Goal: Task Accomplishment & Management: Manage account settings

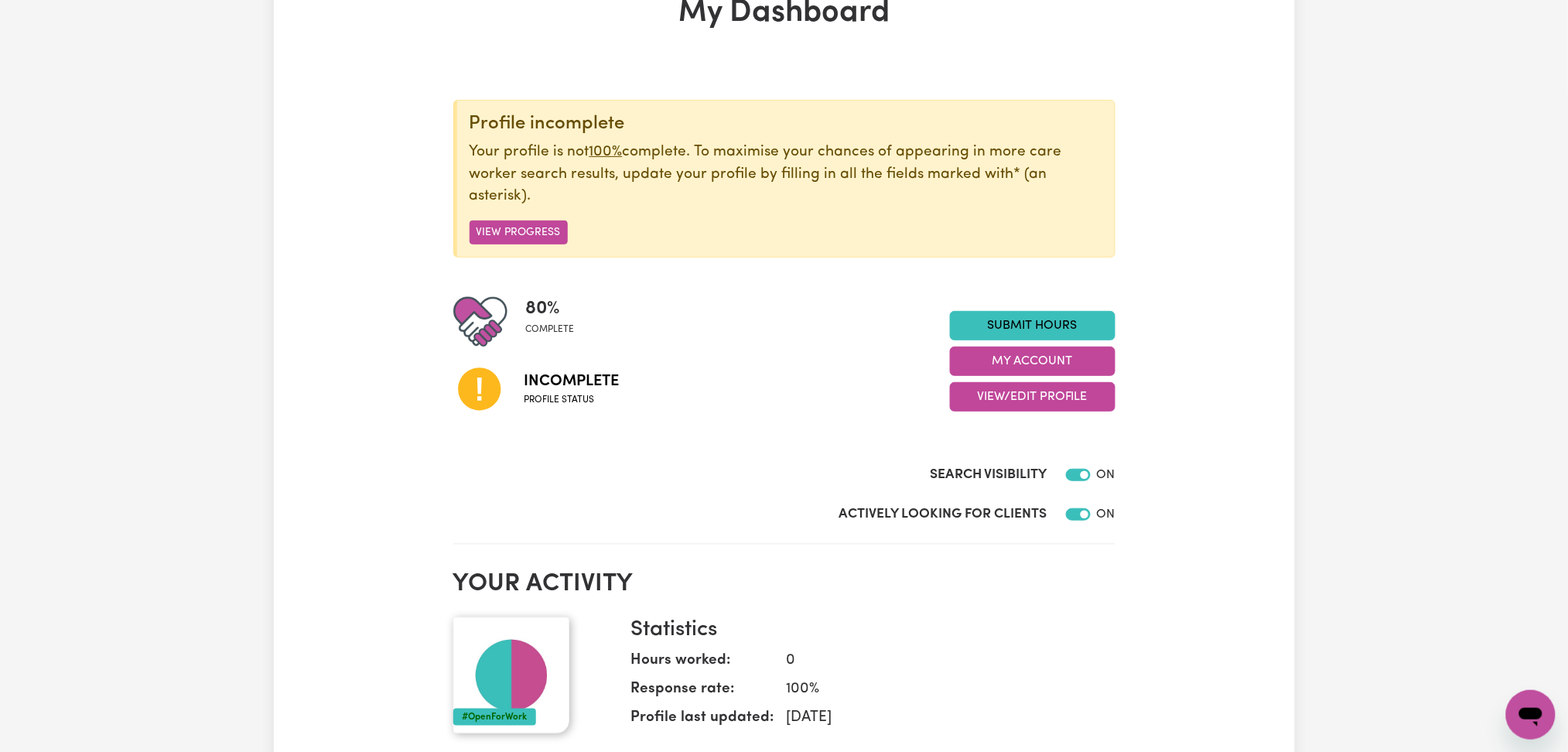
scroll to position [206, 0]
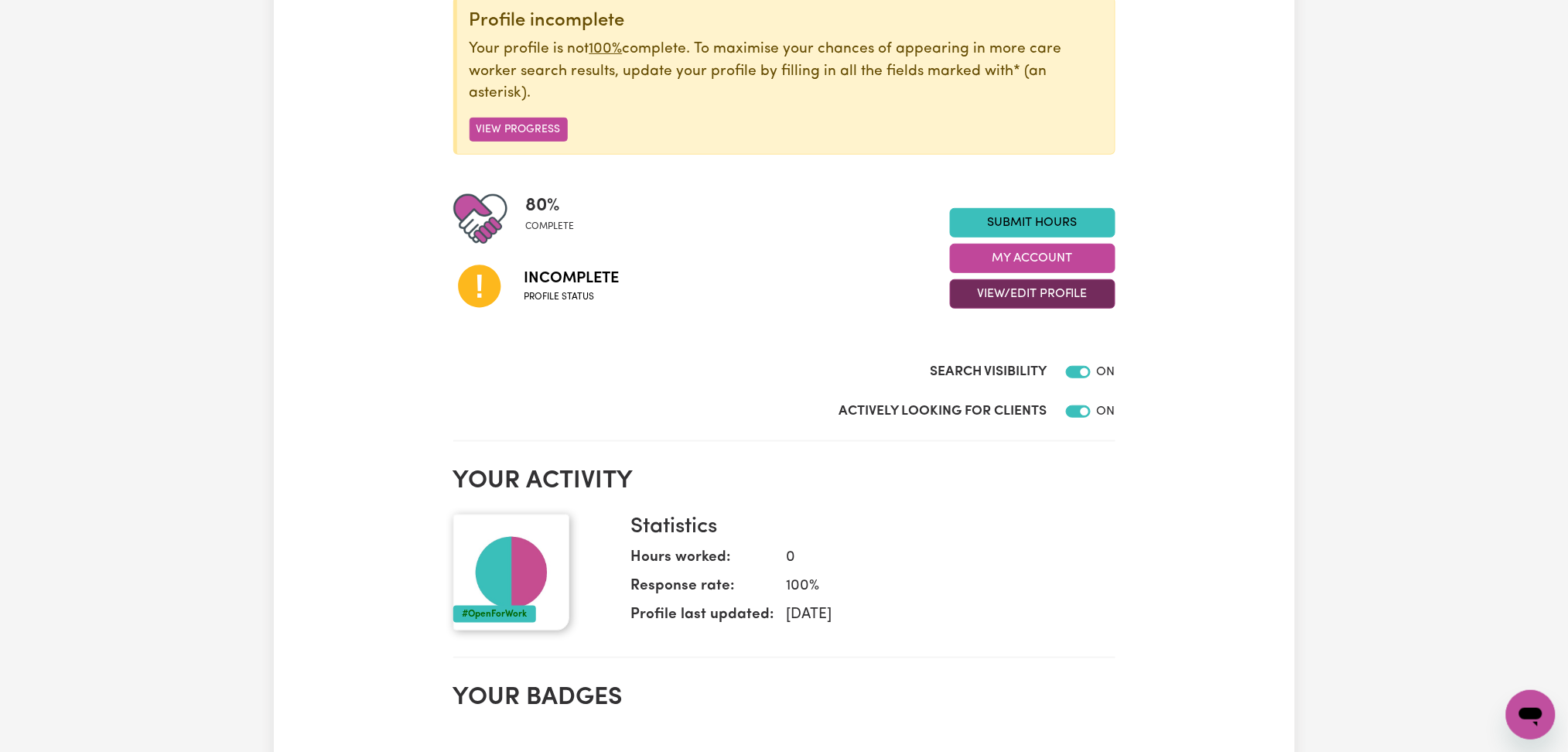
click at [1030, 283] on button "View/Edit Profile" at bounding box center [1032, 294] width 165 height 29
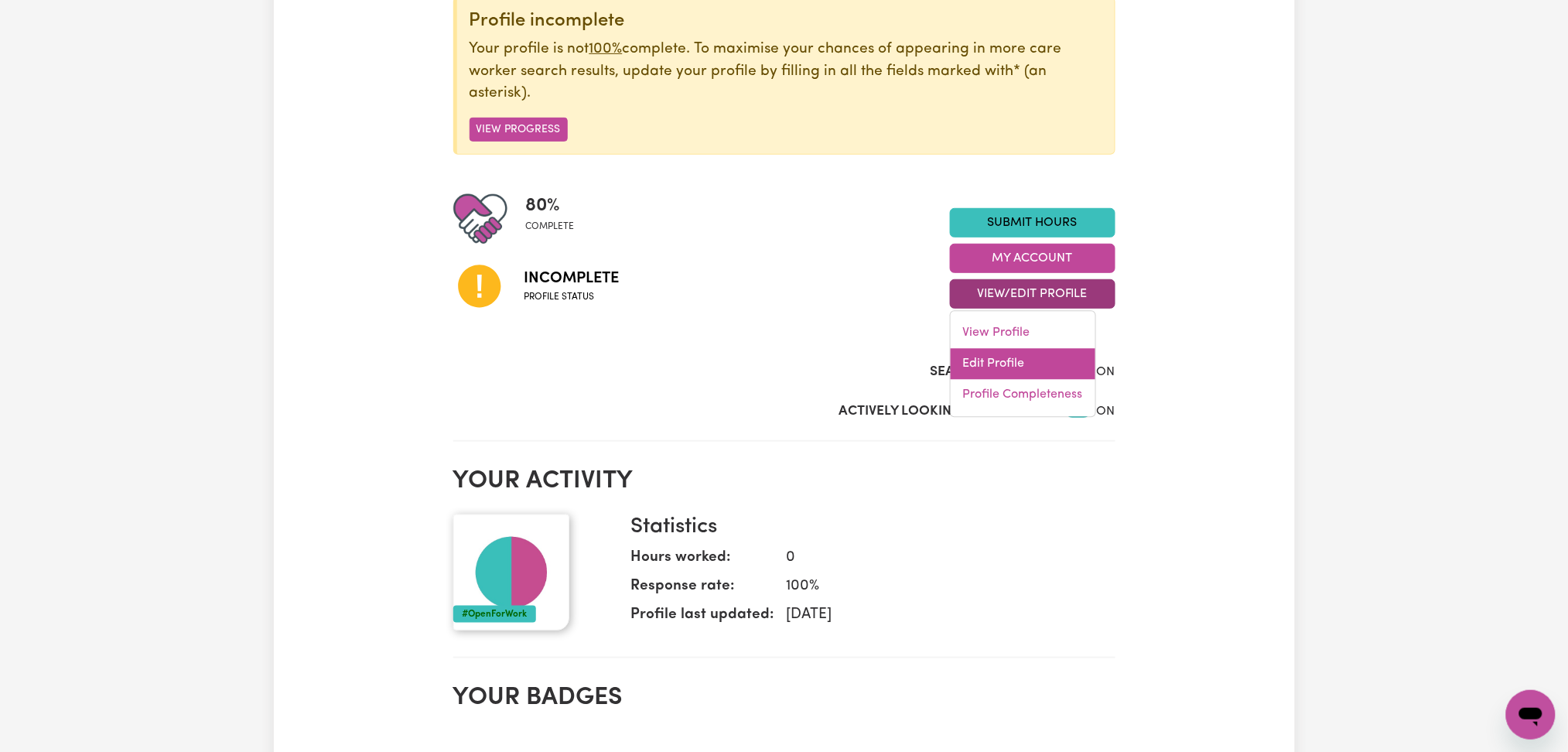
click at [1025, 364] on link "Edit Profile" at bounding box center [1023, 365] width 145 height 31
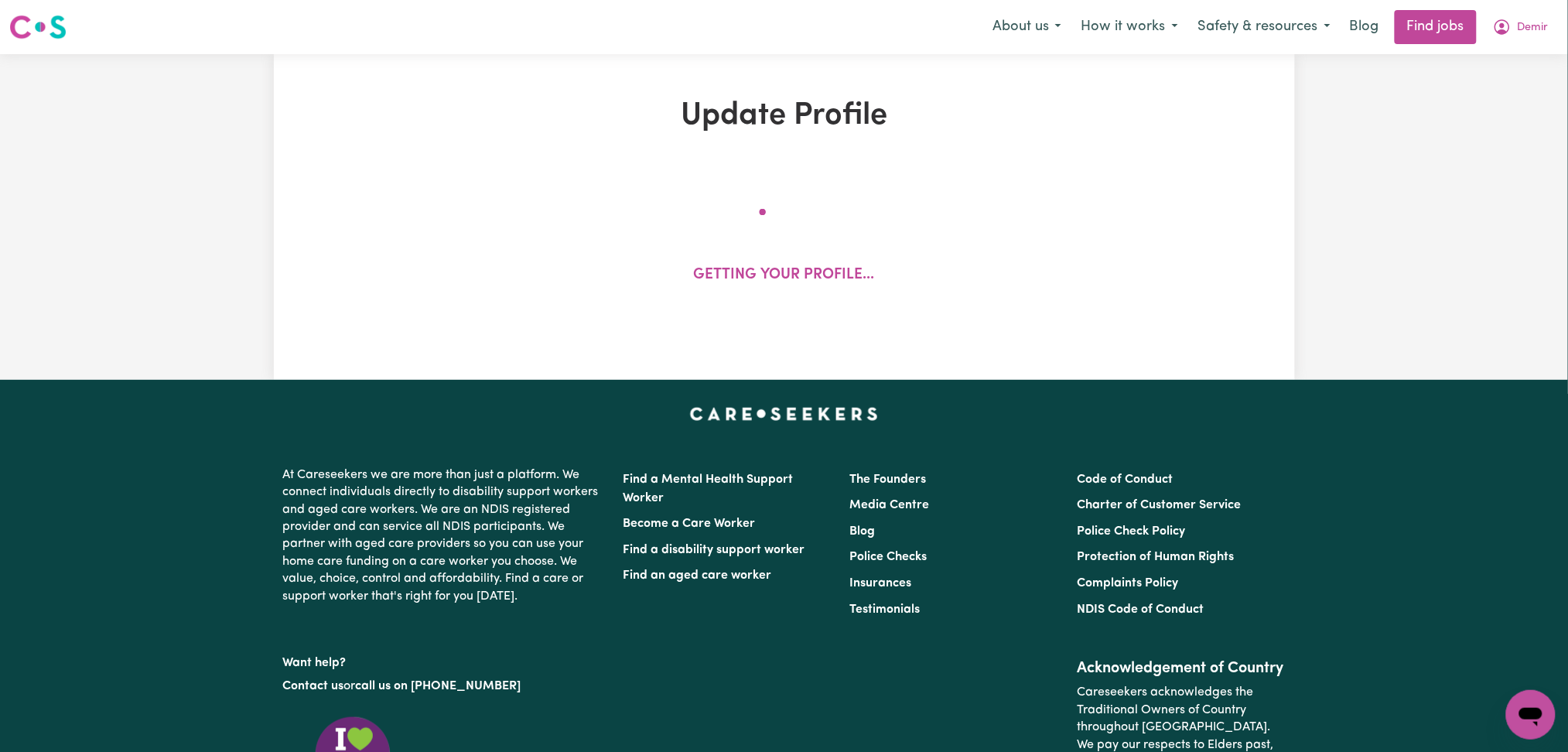
select select "[DEMOGRAPHIC_DATA]"
select select "[DEMOGRAPHIC_DATA] Citizen"
select select "Studying a healthcare related degree or qualification"
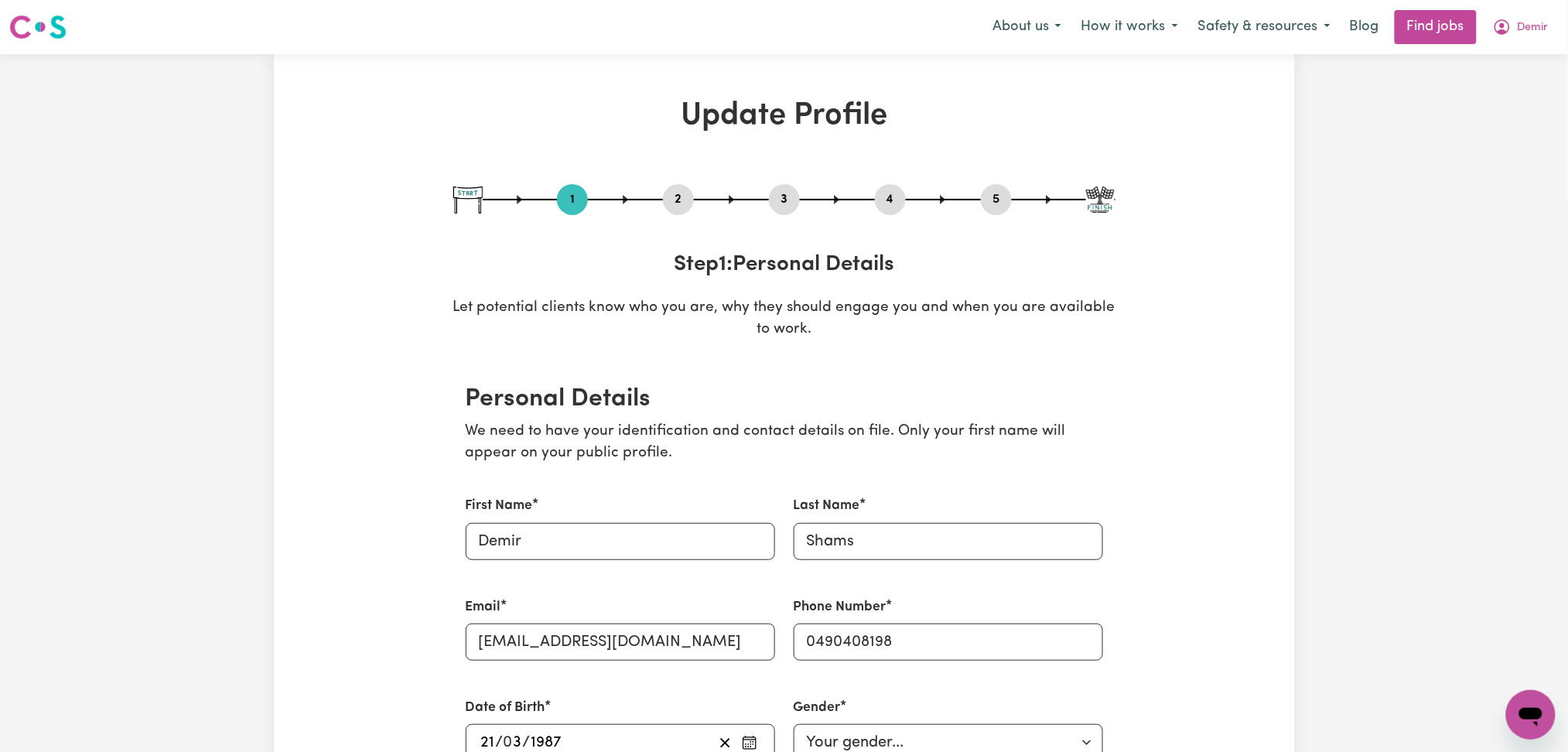
click at [678, 210] on div "2" at bounding box center [679, 200] width 31 height 31
click at [678, 202] on button "2" at bounding box center [679, 199] width 31 height 20
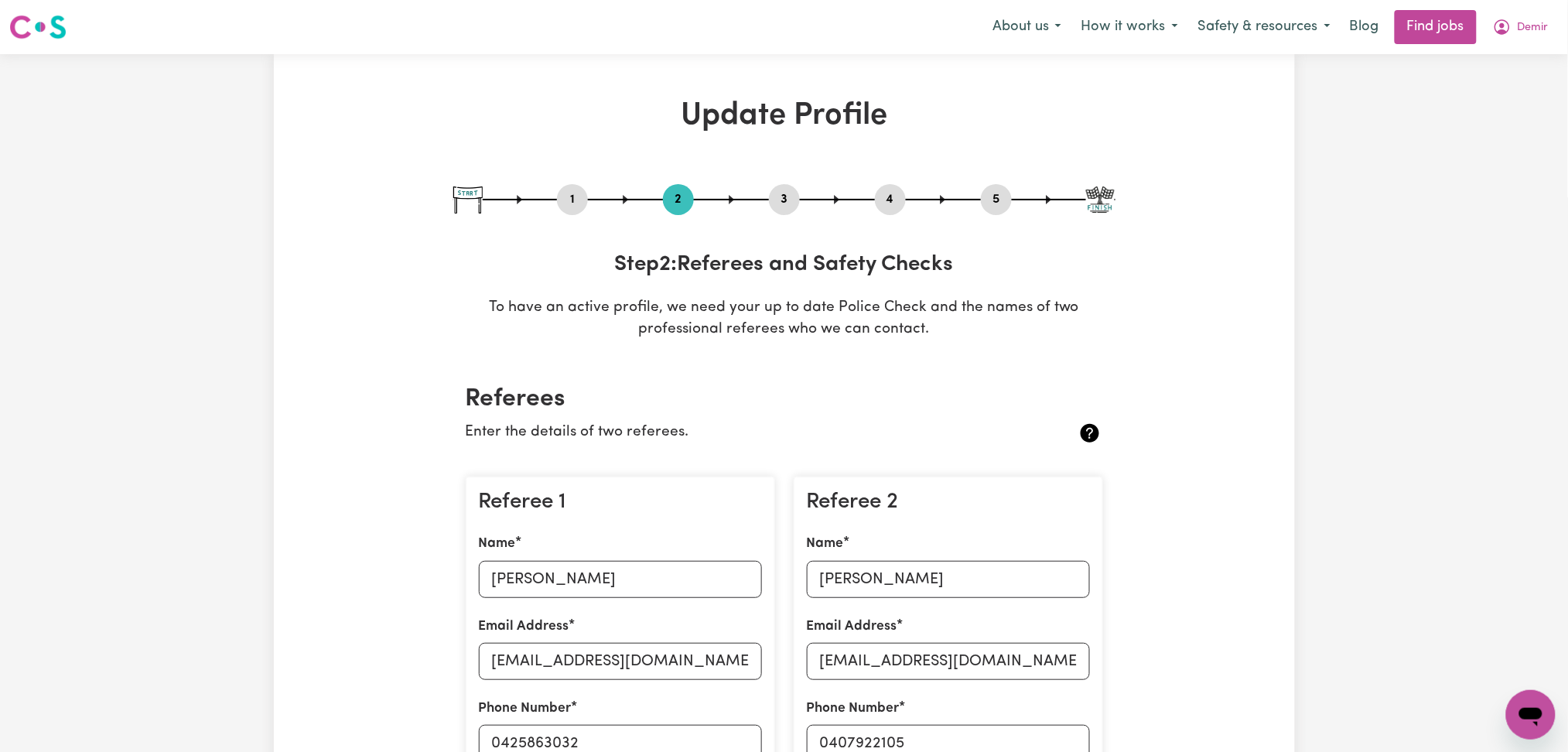
scroll to position [206, 0]
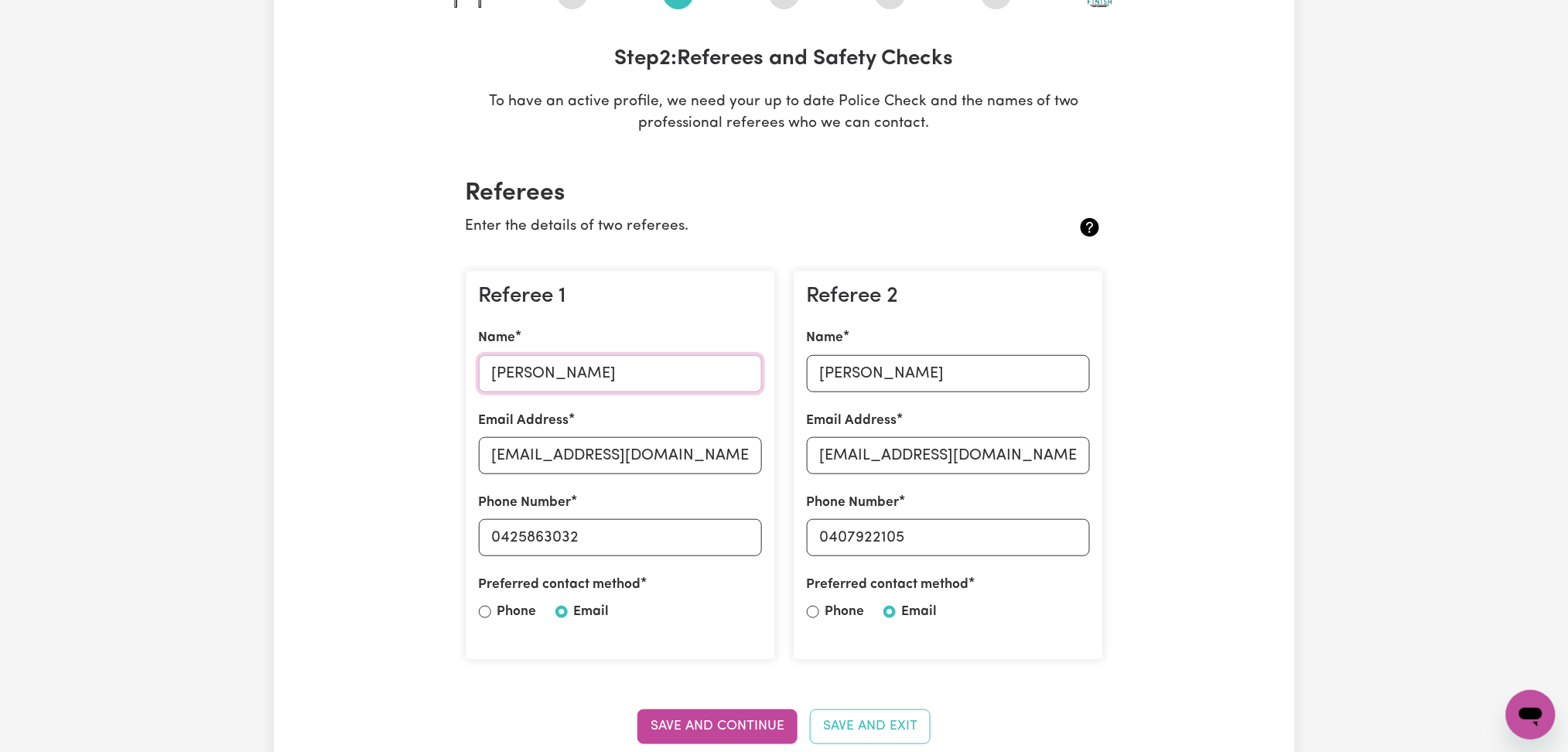
click at [545, 373] on input "[PERSON_NAME]" at bounding box center [620, 373] width 283 height 37
click at [584, 471] on input "[EMAIL_ADDRESS][DOMAIN_NAME]" at bounding box center [620, 456] width 283 height 37
click at [603, 462] on input "[EMAIL_ADDRESS][DOMAIN_NAME]" at bounding box center [620, 456] width 283 height 37
drag, startPoint x: 501, startPoint y: 540, endPoint x: 687, endPoint y: 539, distance: 186.0
click at [687, 539] on input "0425863032" at bounding box center [620, 537] width 283 height 37
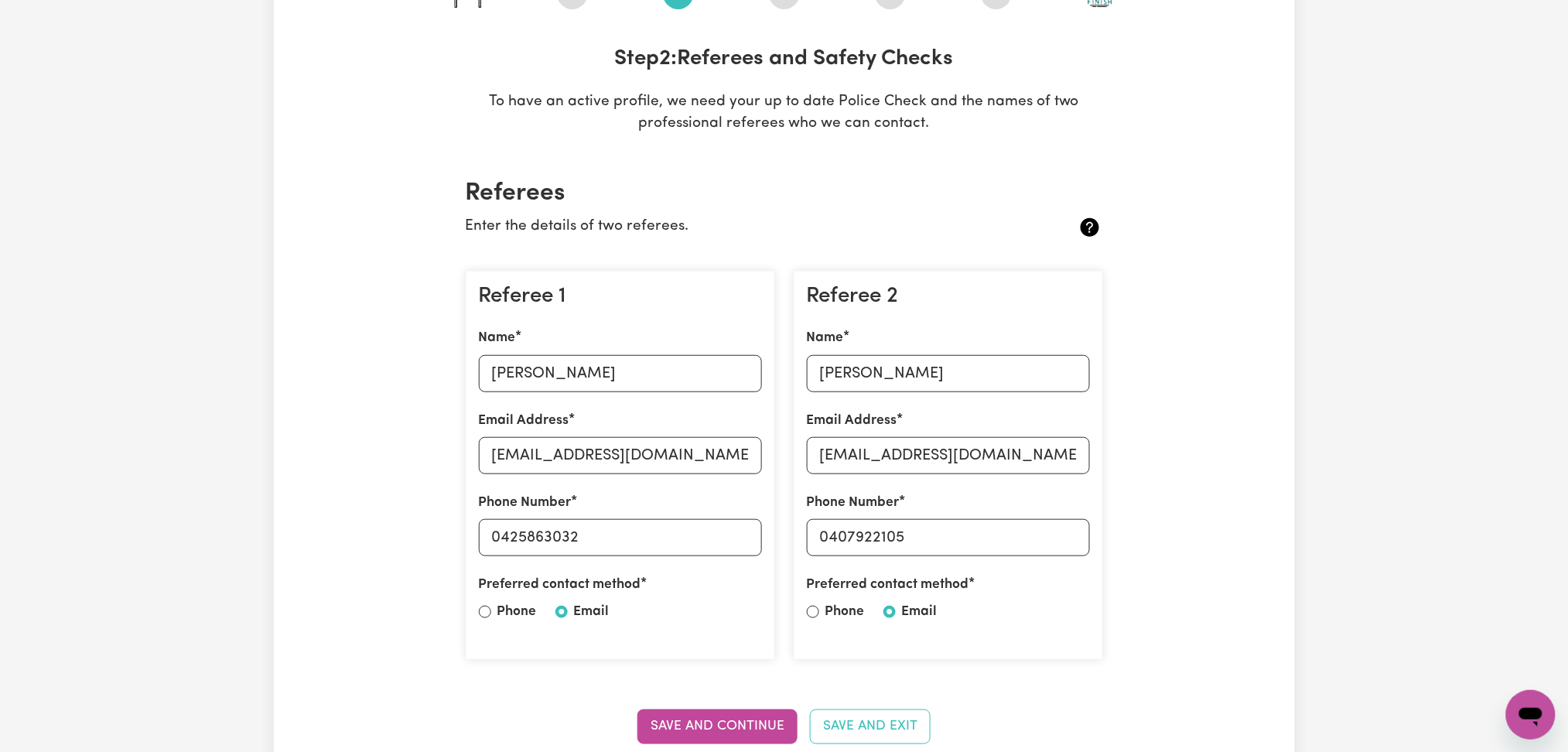
drag, startPoint x: 919, startPoint y: 334, endPoint x: 894, endPoint y: 368, distance: 42.2
click at [916, 341] on div "Name [PERSON_NAME]" at bounding box center [948, 360] width 283 height 63
click at [893, 373] on input "[PERSON_NAME]" at bounding box center [948, 373] width 283 height 37
click at [849, 468] on input "[EMAIL_ADDRESS][DOMAIN_NAME]" at bounding box center [948, 456] width 283 height 37
drag, startPoint x: 826, startPoint y: 535, endPoint x: 1034, endPoint y: 537, distance: 208.0
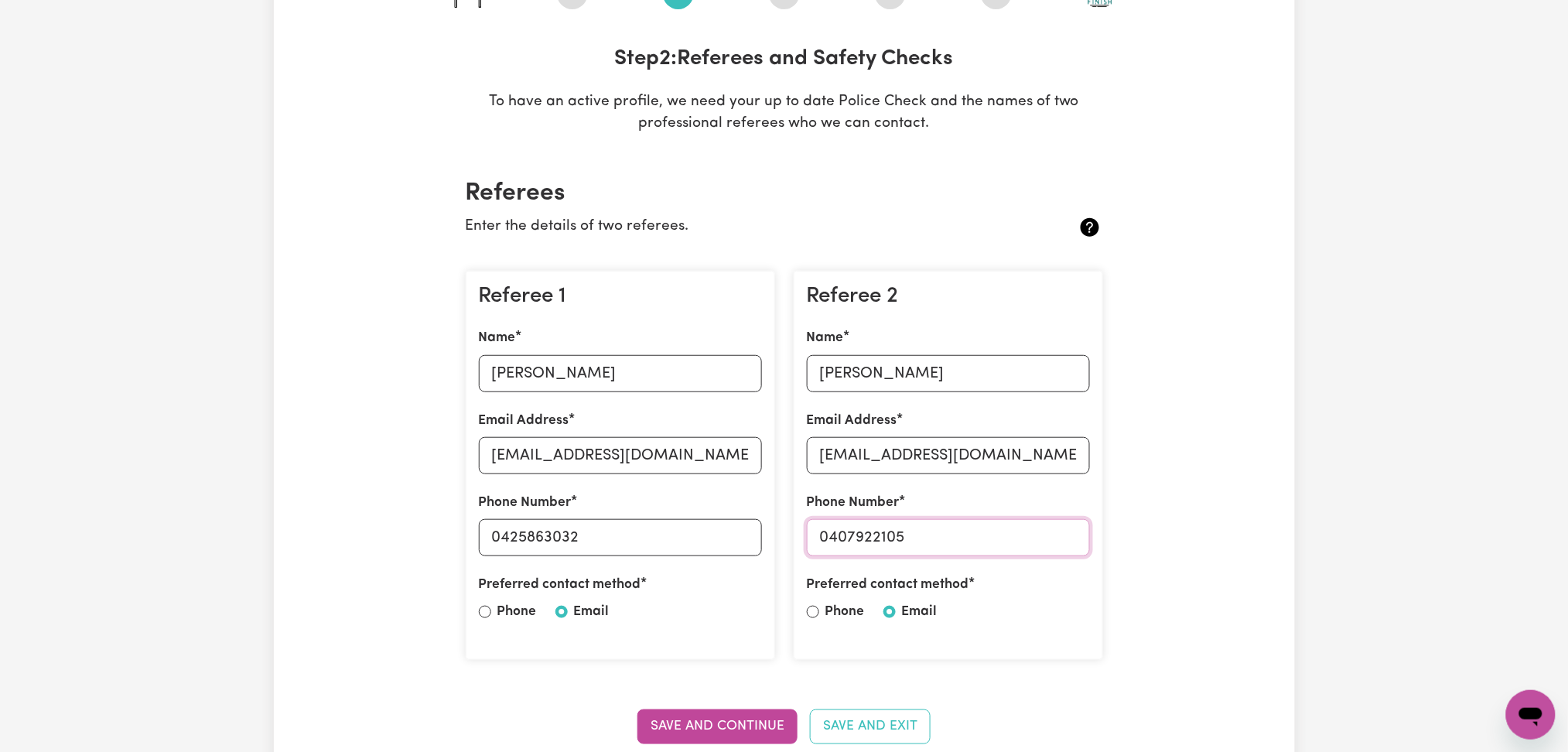
click at [1034, 537] on input "0407922105" at bounding box center [948, 537] width 283 height 37
click at [862, 199] on h2 "Referees" at bounding box center [784, 193] width 637 height 29
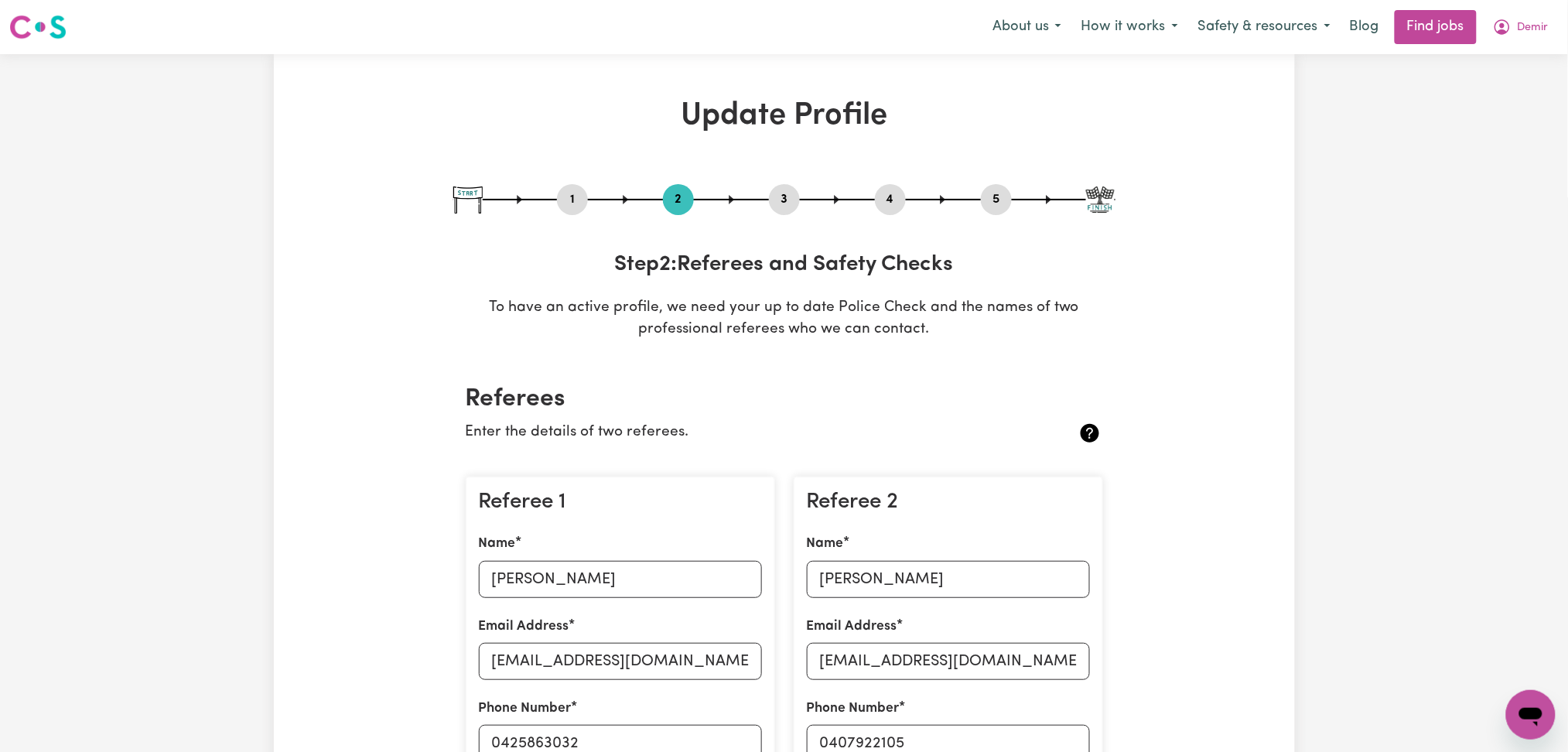
drag, startPoint x: 760, startPoint y: 193, endPoint x: 772, endPoint y: 195, distance: 12.2
click at [761, 193] on div "1 2 3 4 5" at bounding box center [784, 200] width 662 height 31
click at [778, 198] on button "3" at bounding box center [784, 199] width 31 height 20
select select "Certificate III (Individual Support)"
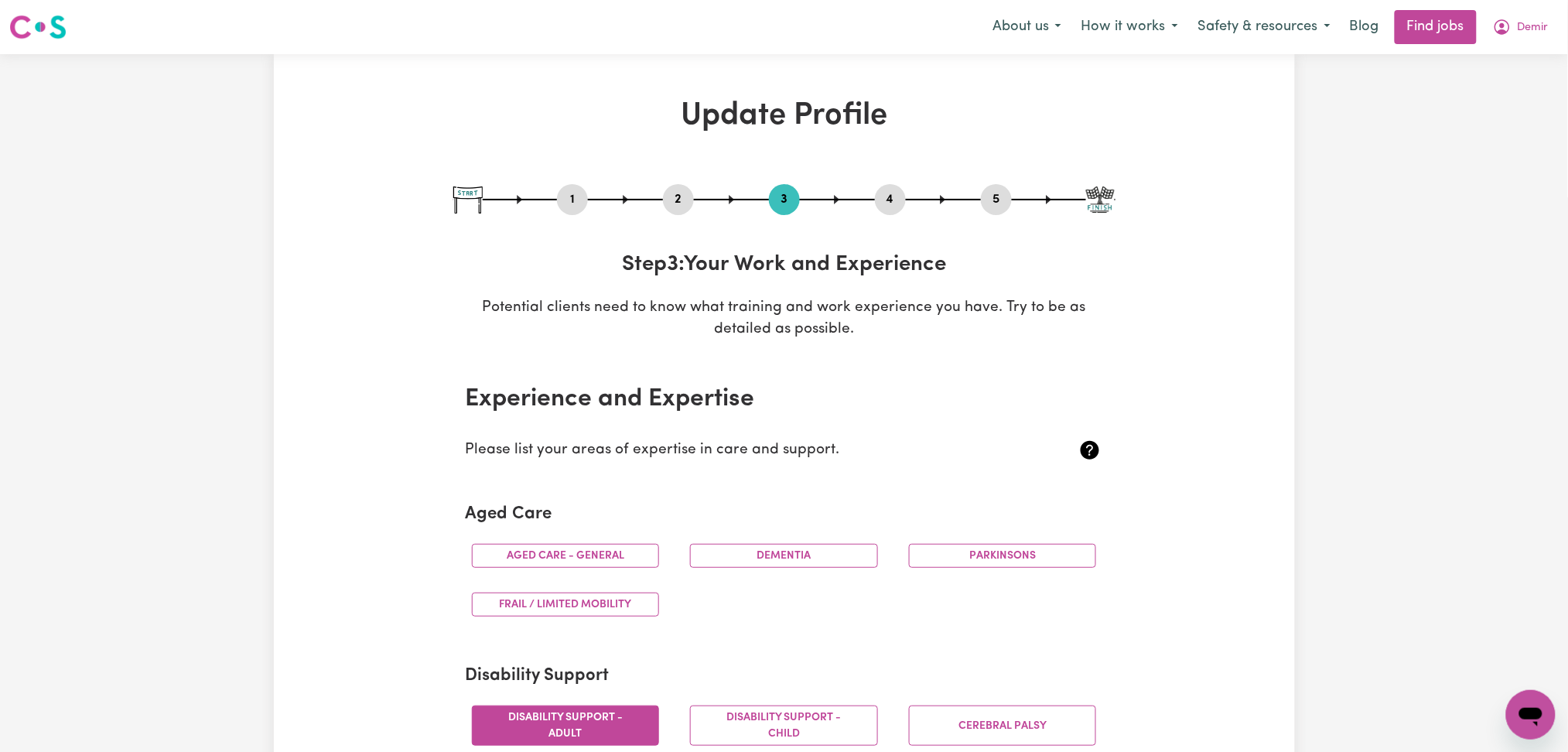
click at [907, 204] on div "1 2 3 4 5" at bounding box center [784, 200] width 662 height 31
click at [894, 199] on button "4" at bounding box center [890, 199] width 31 height 20
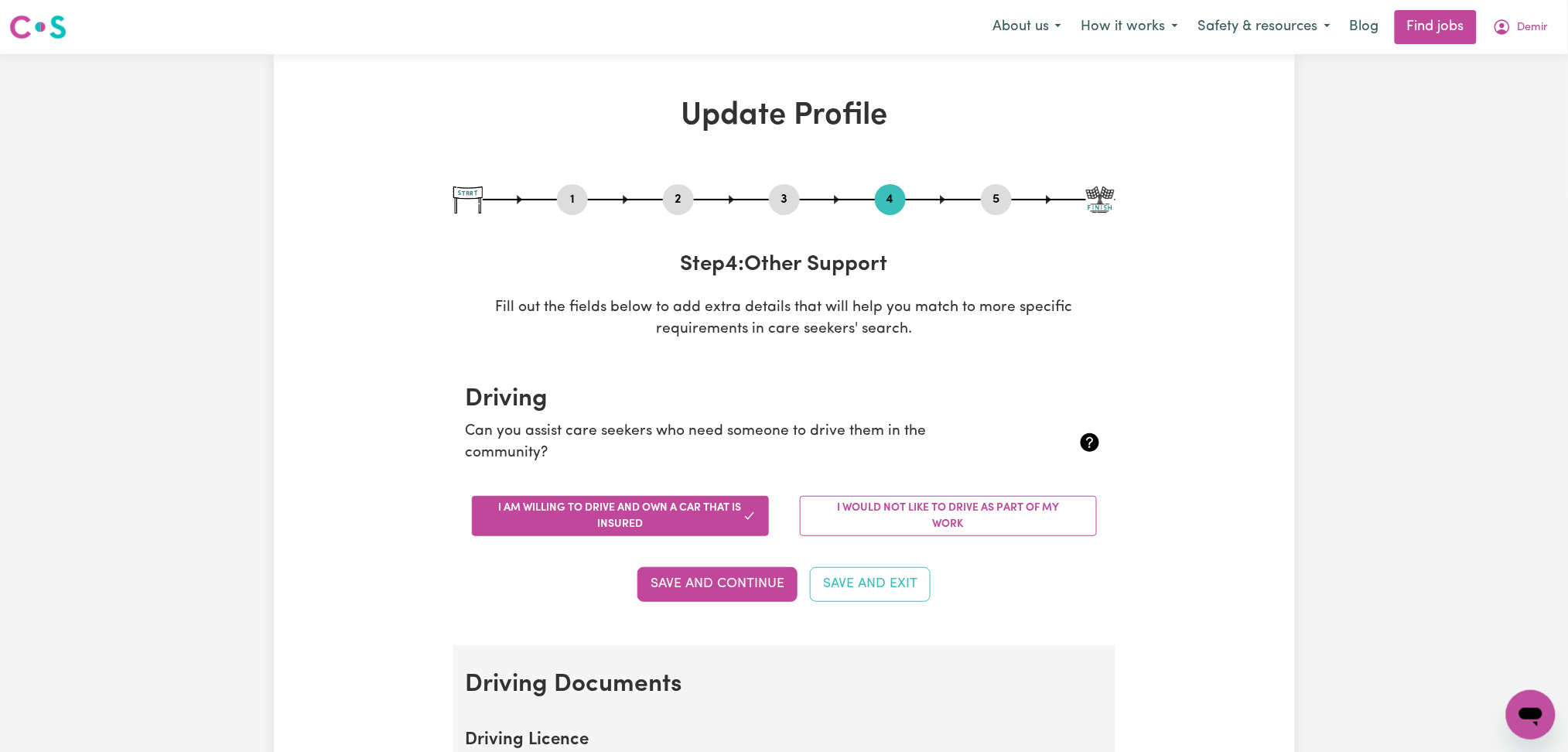
click at [994, 197] on button "5" at bounding box center [997, 199] width 31 height 20
select select "I am providing services by being employed by an organisation"
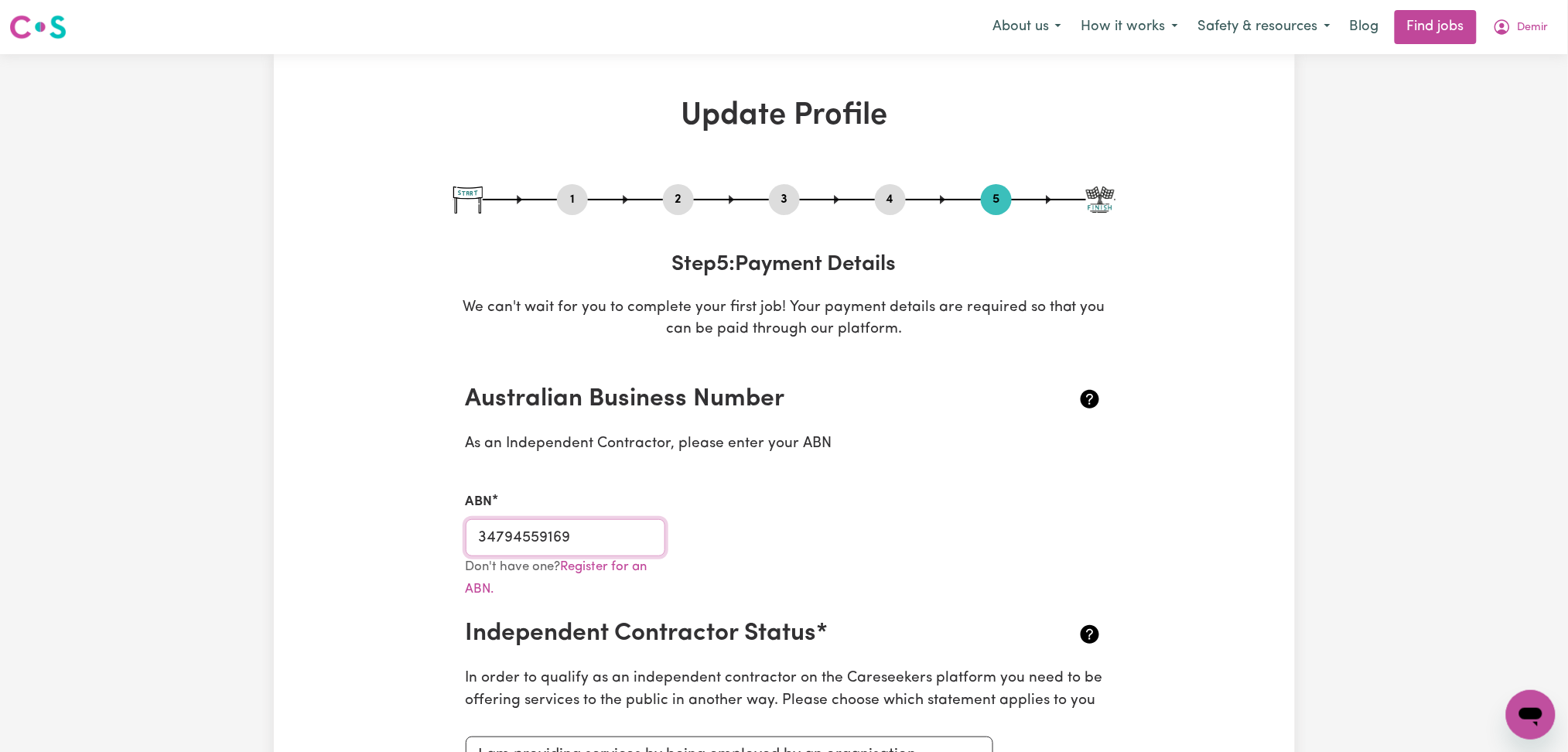
click at [500, 546] on input "34794559169" at bounding box center [565, 537] width 200 height 37
click at [1518, 36] on button "Demir" at bounding box center [1520, 28] width 76 height 33
click at [1510, 83] on link "My Dashboard" at bounding box center [1496, 89] width 122 height 29
